Goal: Transaction & Acquisition: Download file/media

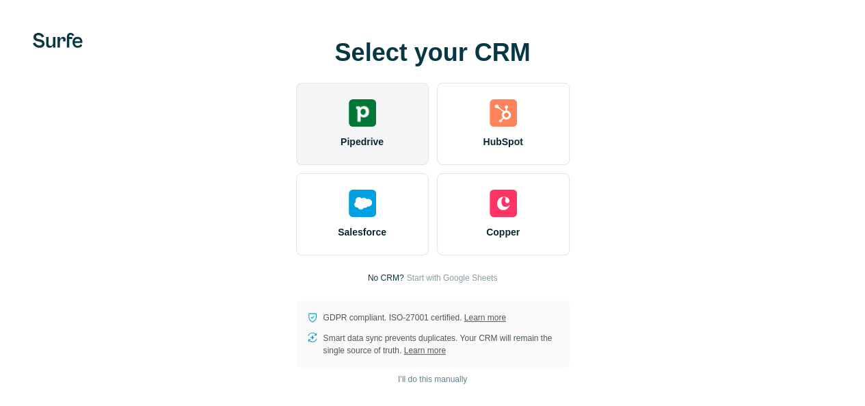
click at [349, 127] on img at bounding box center [362, 112] width 27 height 27
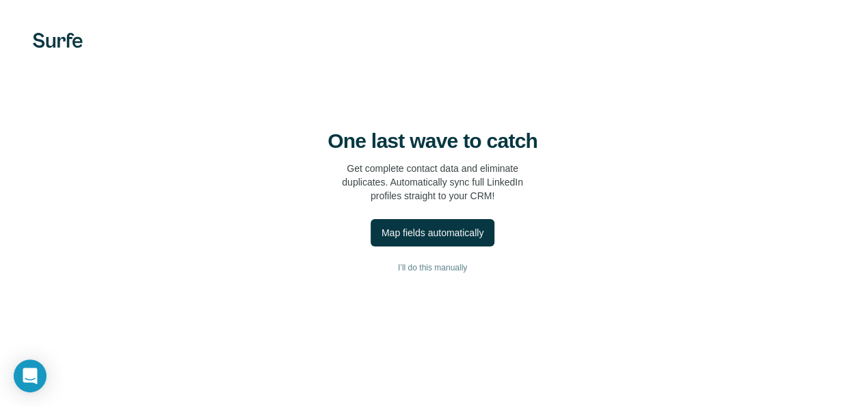
scroll to position [59, 0]
